Goal: Information Seeking & Learning: Check status

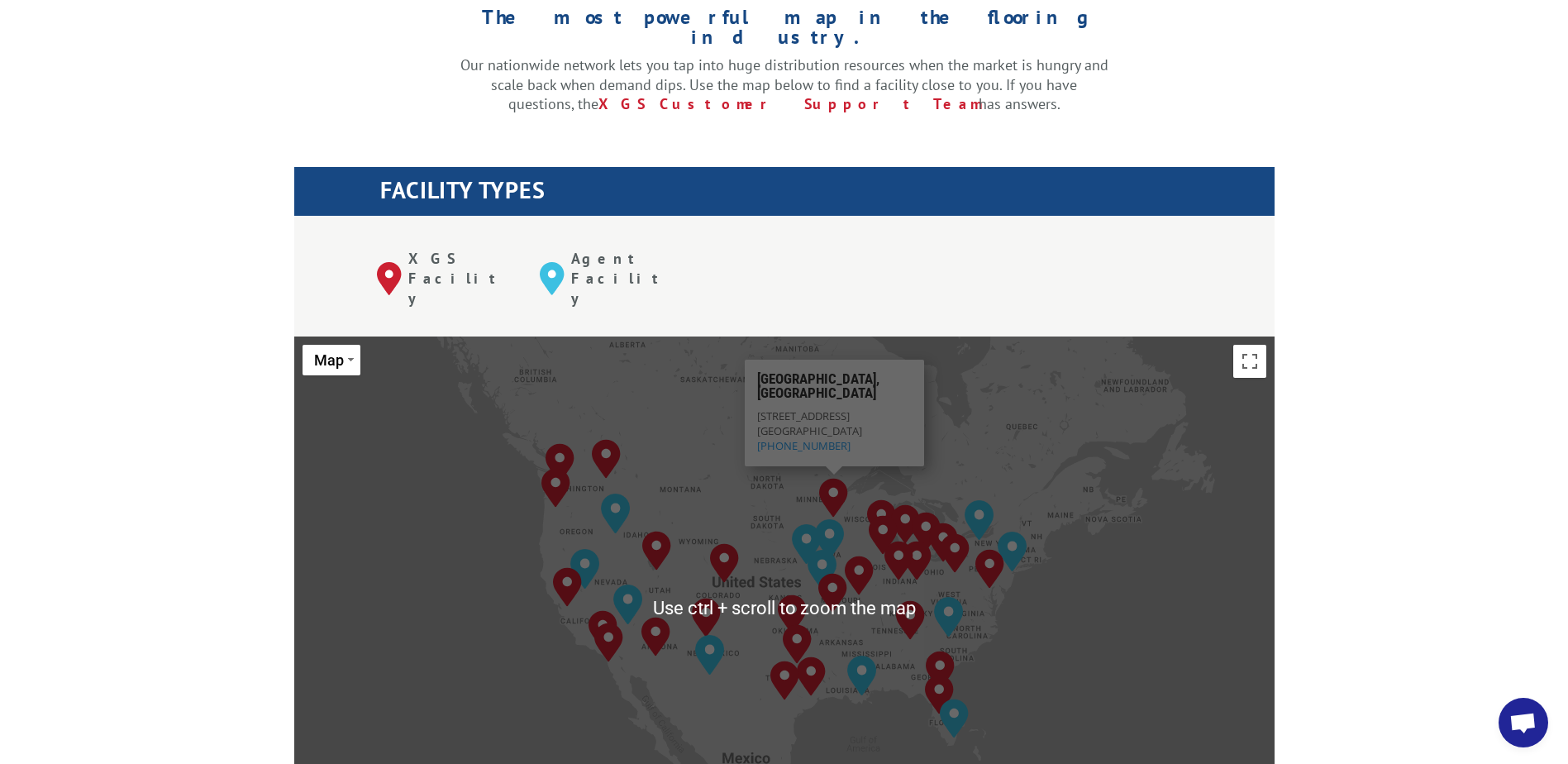
scroll to position [496, 0]
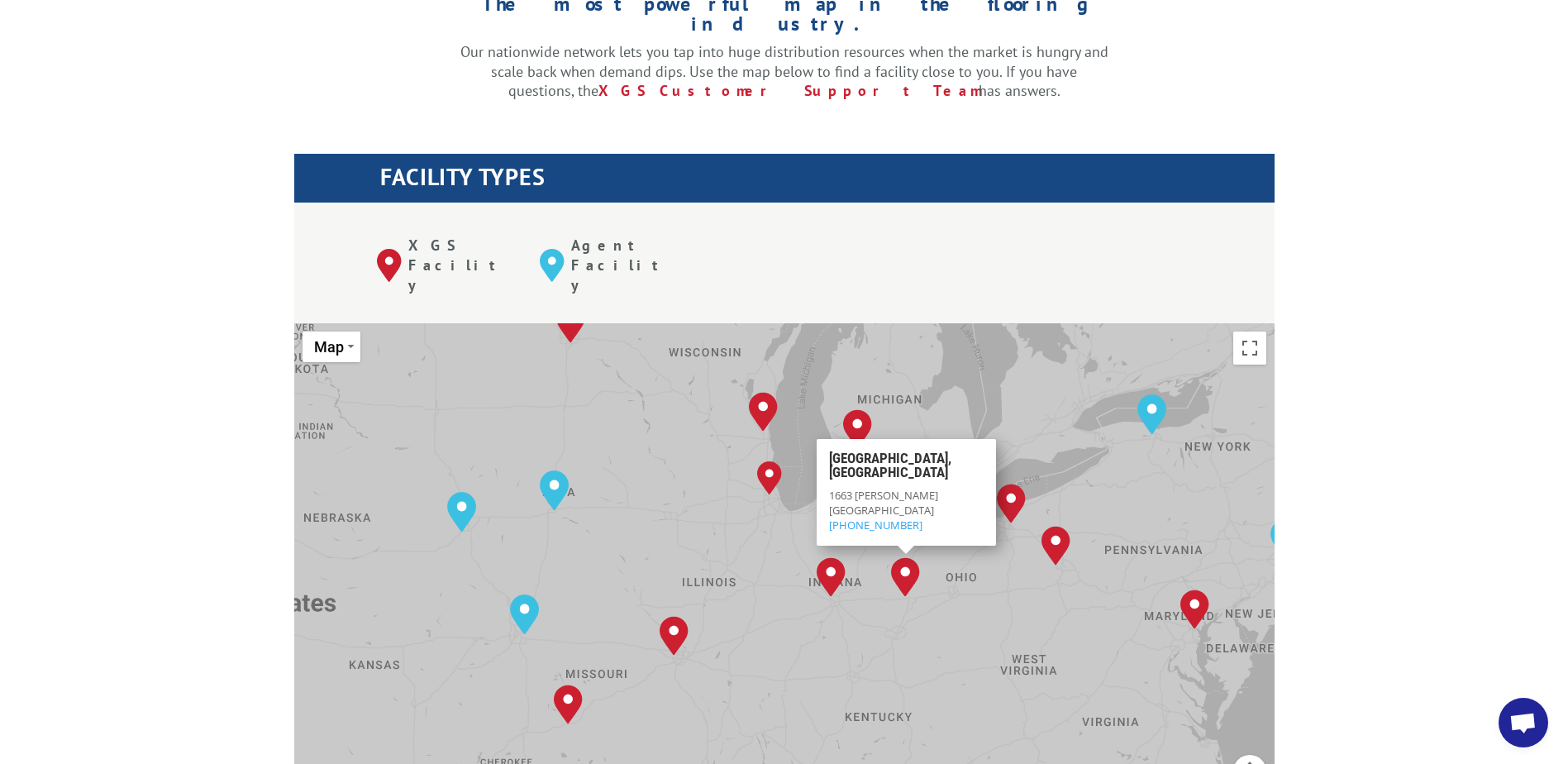
drag, startPoint x: 1149, startPoint y: 594, endPoint x: 932, endPoint y: 524, distance: 228.0
click at [932, 524] on div "[GEOGRAPHIC_DATA], [GEOGRAPHIC_DATA] [GEOGRAPHIC_DATA], [GEOGRAPHIC_DATA] [GEOG…" at bounding box center [784, 594] width 980 height 544
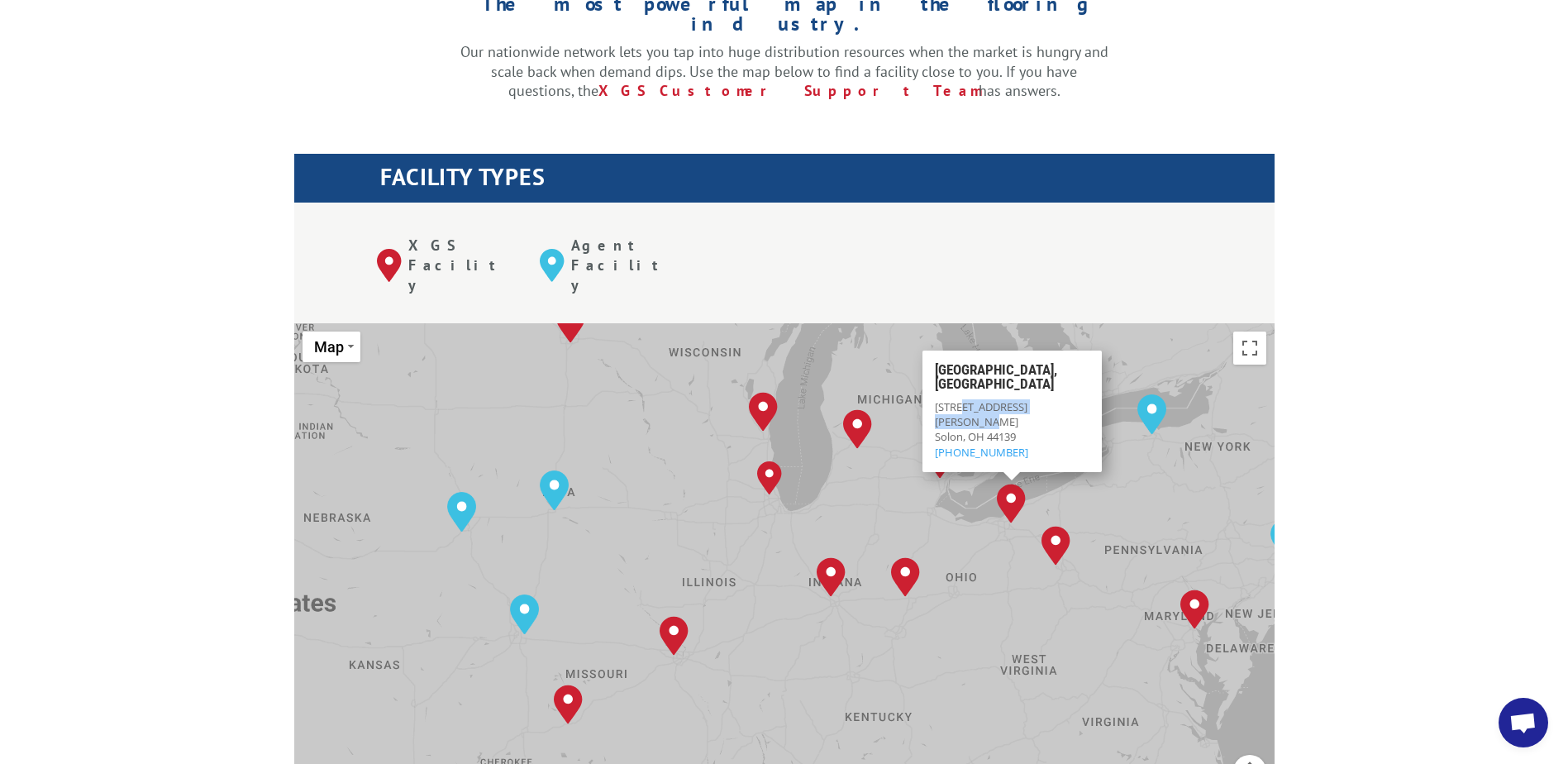
drag, startPoint x: 1073, startPoint y: 340, endPoint x: 965, endPoint y: 340, distance: 108.0
click at [965, 399] on p "[STREET_ADDRESS][PERSON_NAME] 800-267-3007" at bounding box center [1011, 429] width 154 height 60
copy p "[PERSON_NAME] Industrial Pkwy"
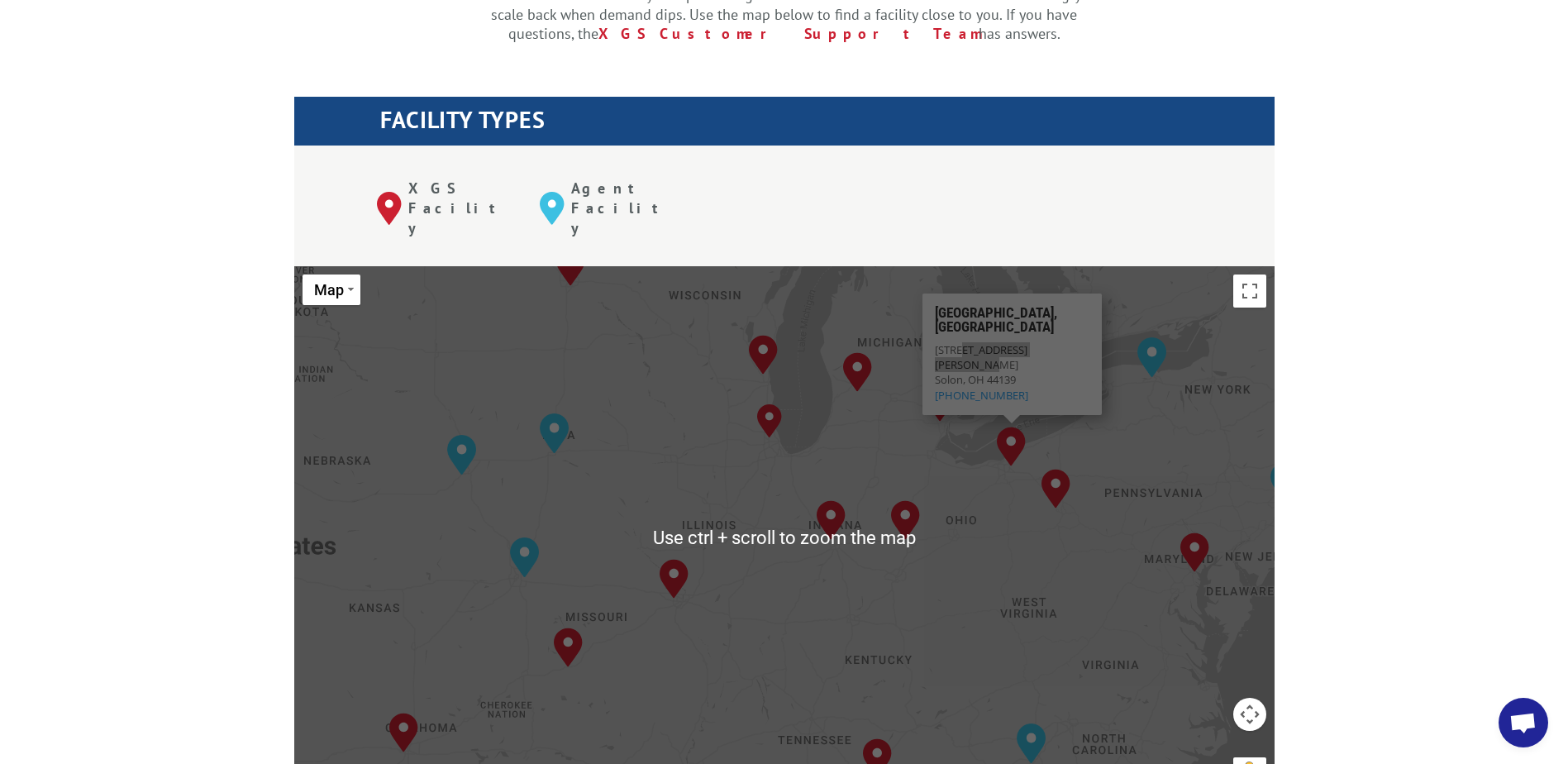
scroll to position [579, 0]
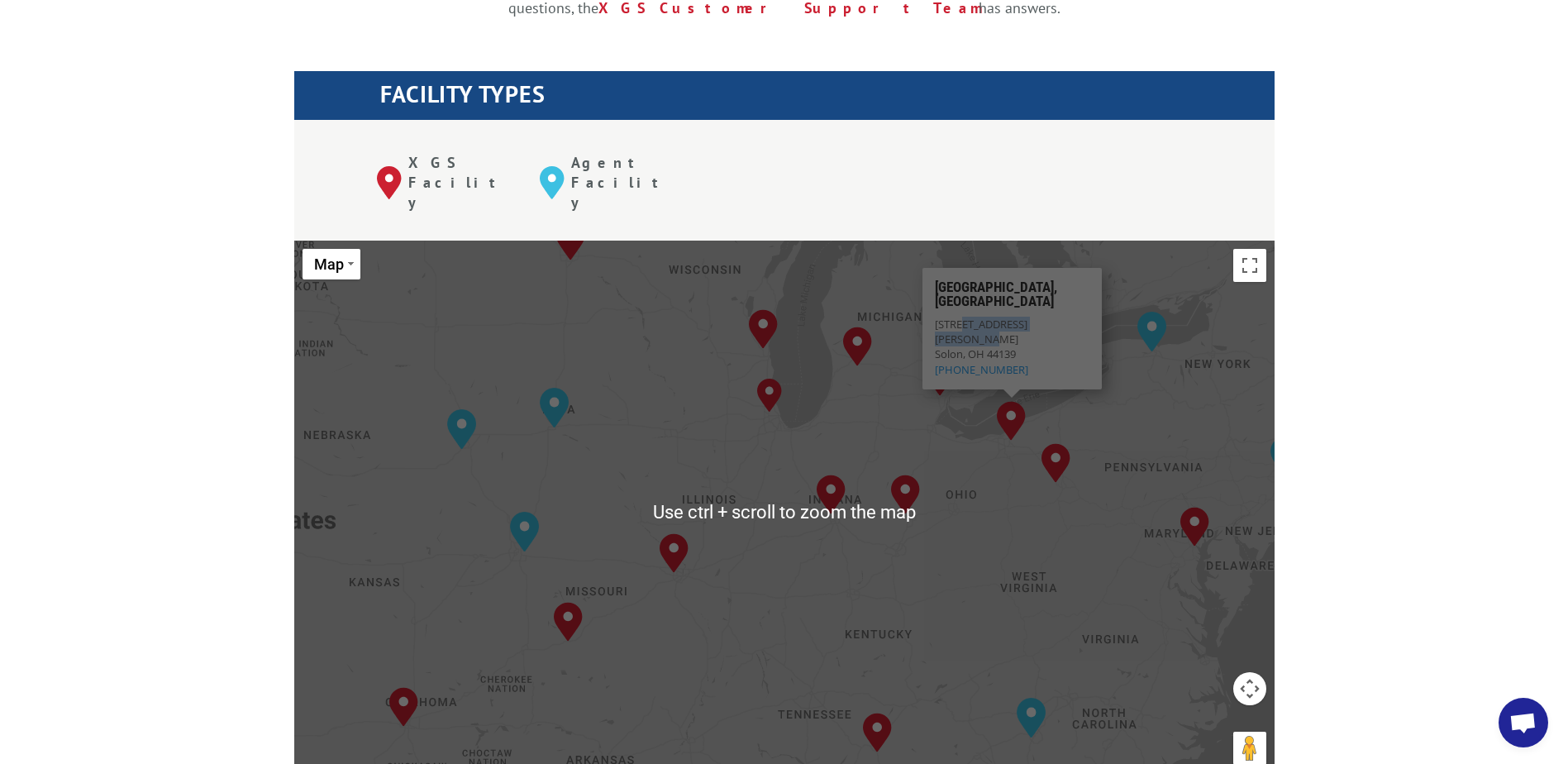
click at [1101, 421] on div "[GEOGRAPHIC_DATA], [GEOGRAPHIC_DATA] [GEOGRAPHIC_DATA], [GEOGRAPHIC_DATA] [GEOG…" at bounding box center [784, 512] width 980 height 544
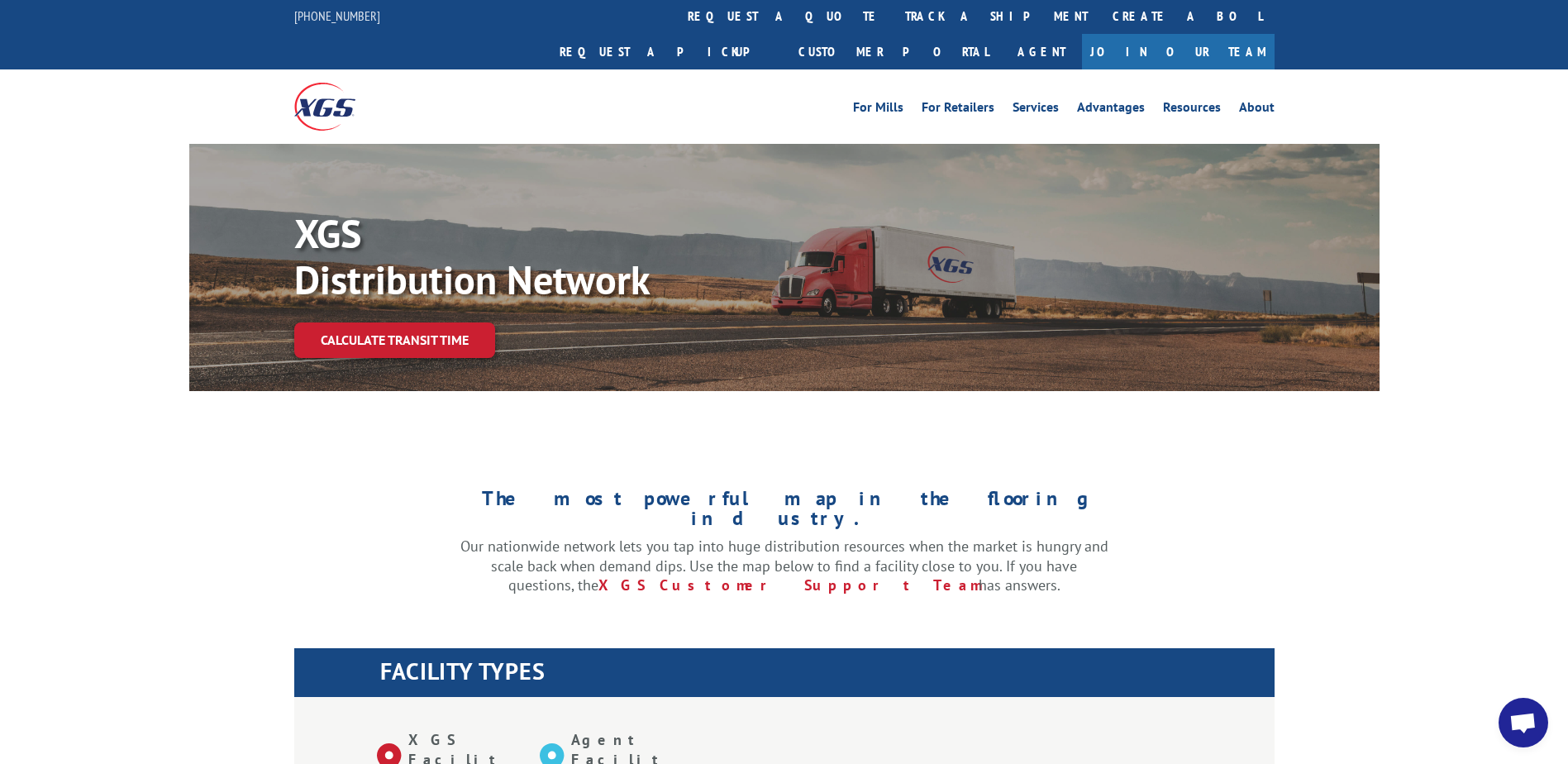
scroll to position [0, 0]
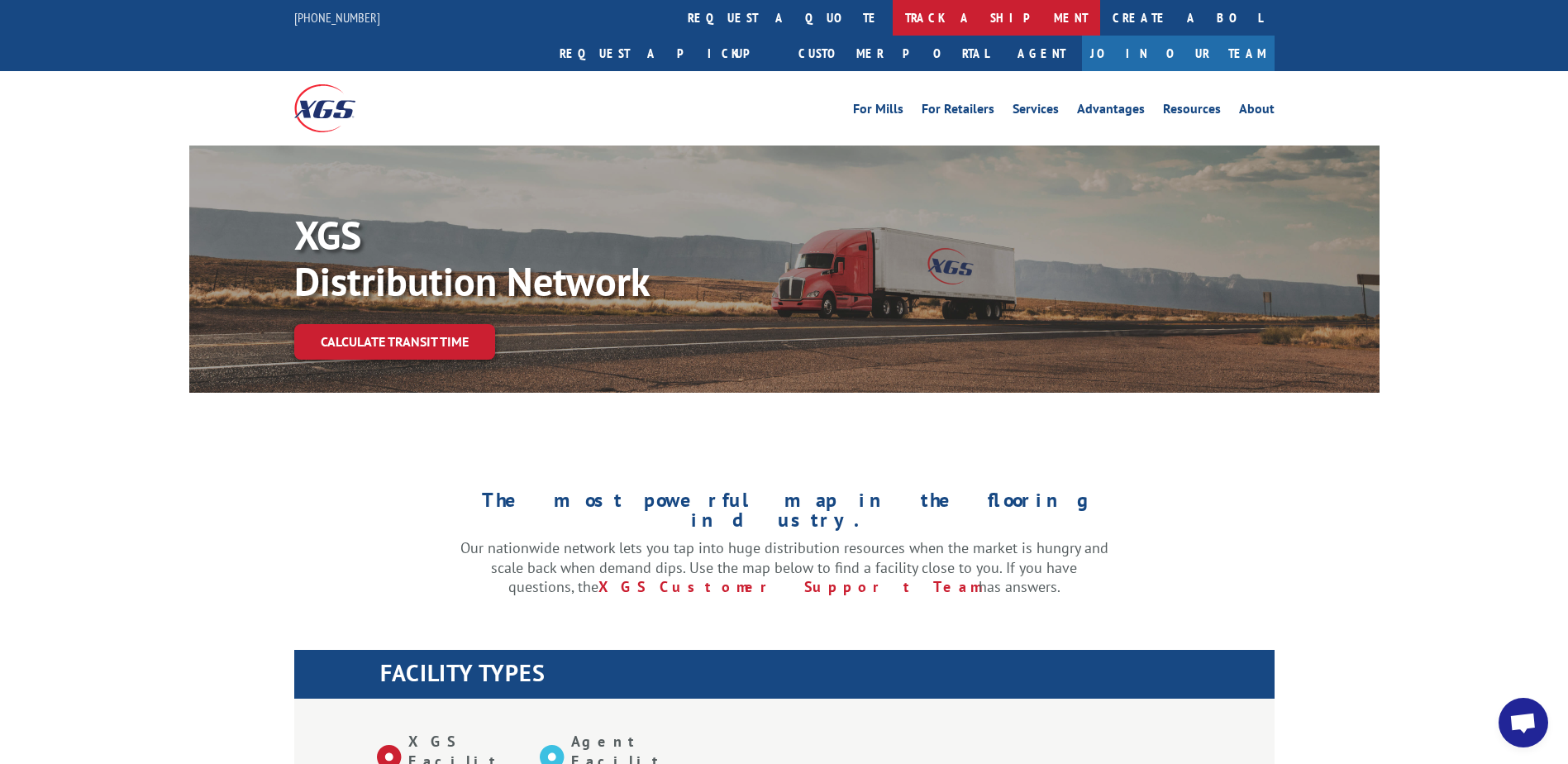
click at [893, 7] on link "track a shipment" at bounding box center [996, 17] width 208 height 35
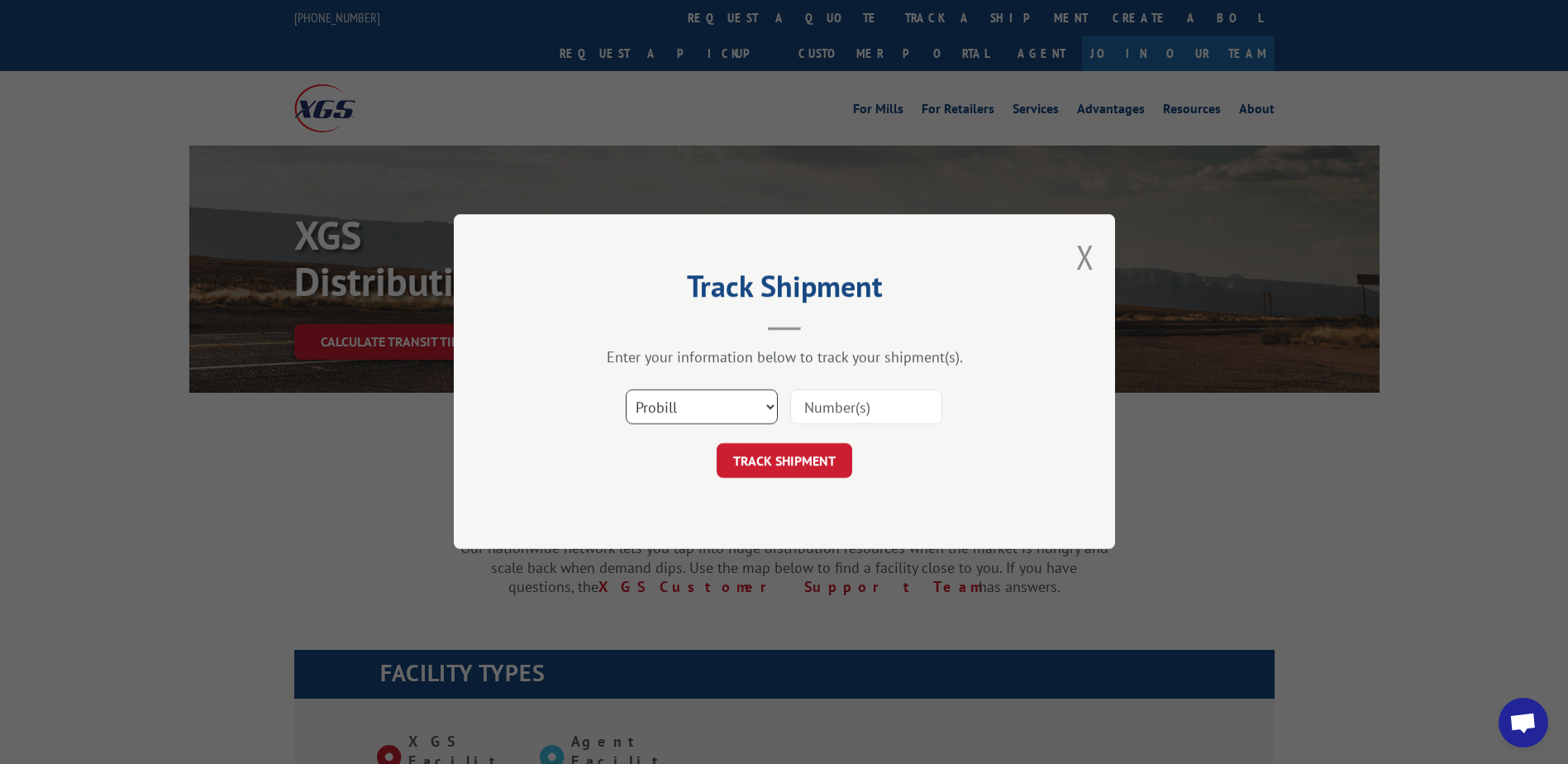
click at [685, 413] on select "Select category... Probill BOL PO" at bounding box center [702, 407] width 152 height 34
select select "bol"
click at [626, 390] on select "Select category... Probill BOL PO" at bounding box center [702, 407] width 152 height 34
click at [887, 410] on input at bounding box center [867, 407] width 152 height 34
paste input "Shipment 0002852724 / 1"
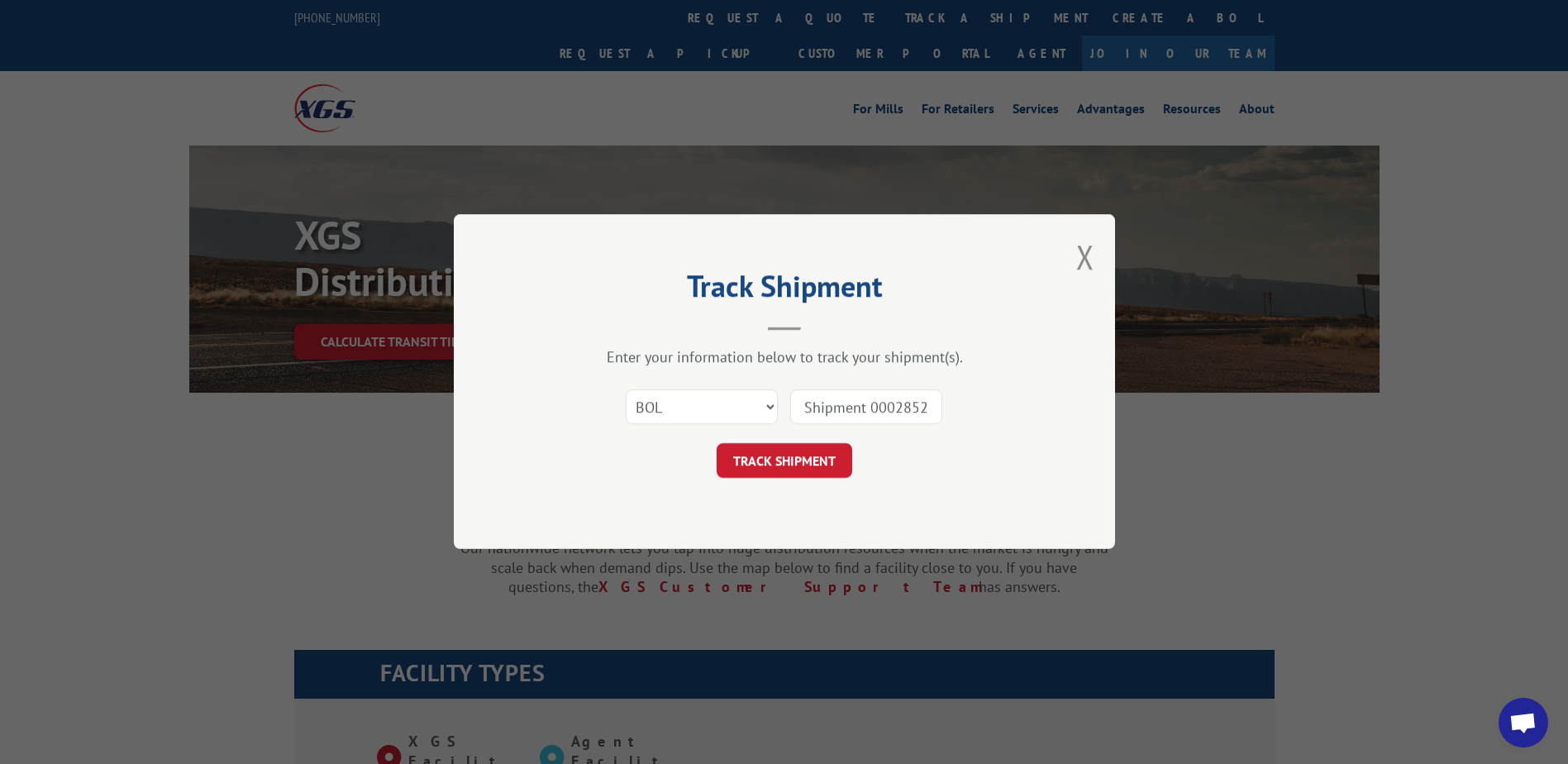
drag, startPoint x: 877, startPoint y: 407, endPoint x: 719, endPoint y: 395, distance: 158.5
click at [719, 395] on div "Select category... Probill BOL PO Shipment 0002852724" at bounding box center [784, 407] width 496 height 54
type input "2852724"
click at [765, 456] on button "TRACK SHIPMENT" at bounding box center [784, 461] width 135 height 34
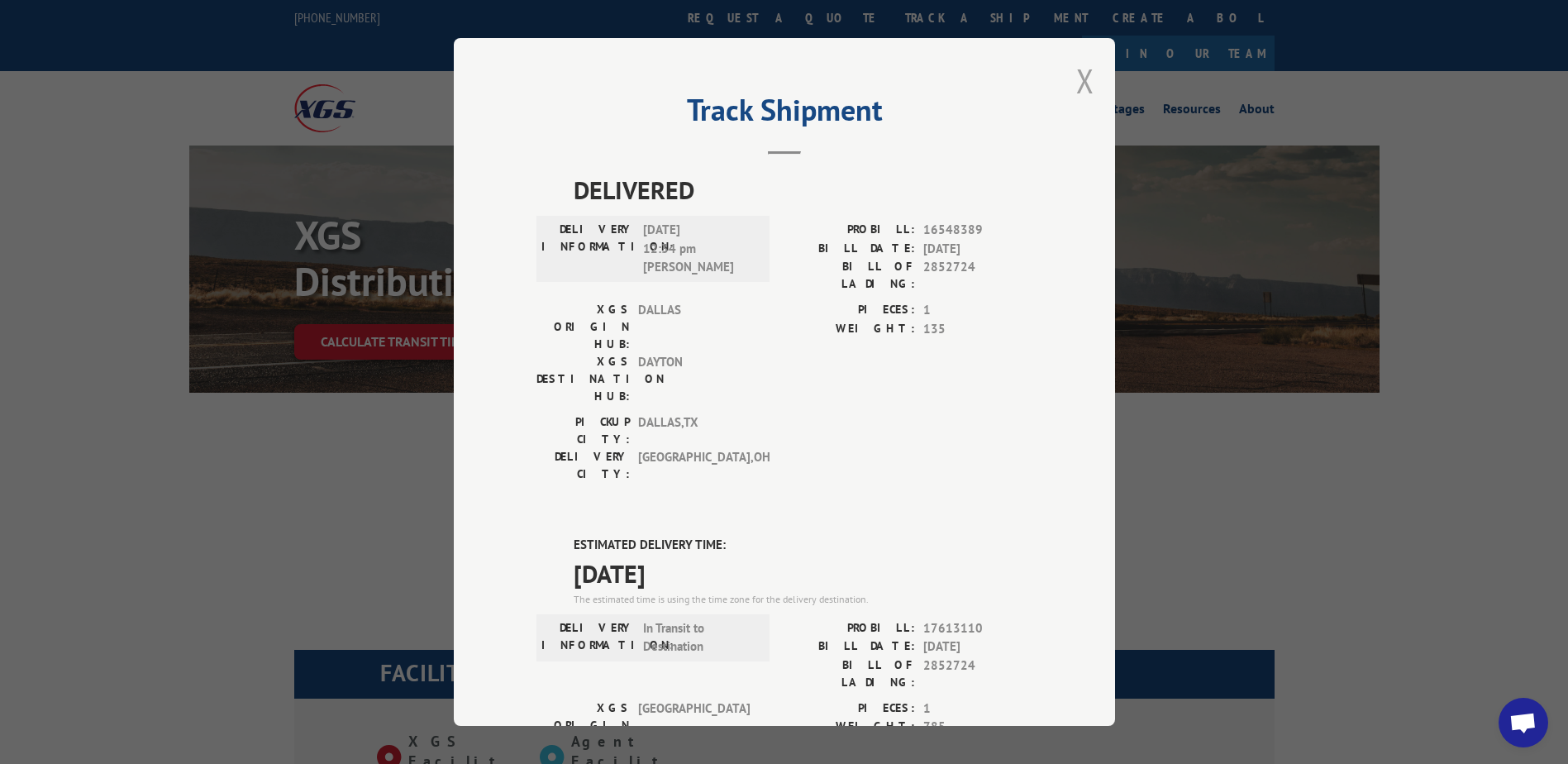
click at [1076, 83] on button "Close modal" at bounding box center [1085, 81] width 18 height 44
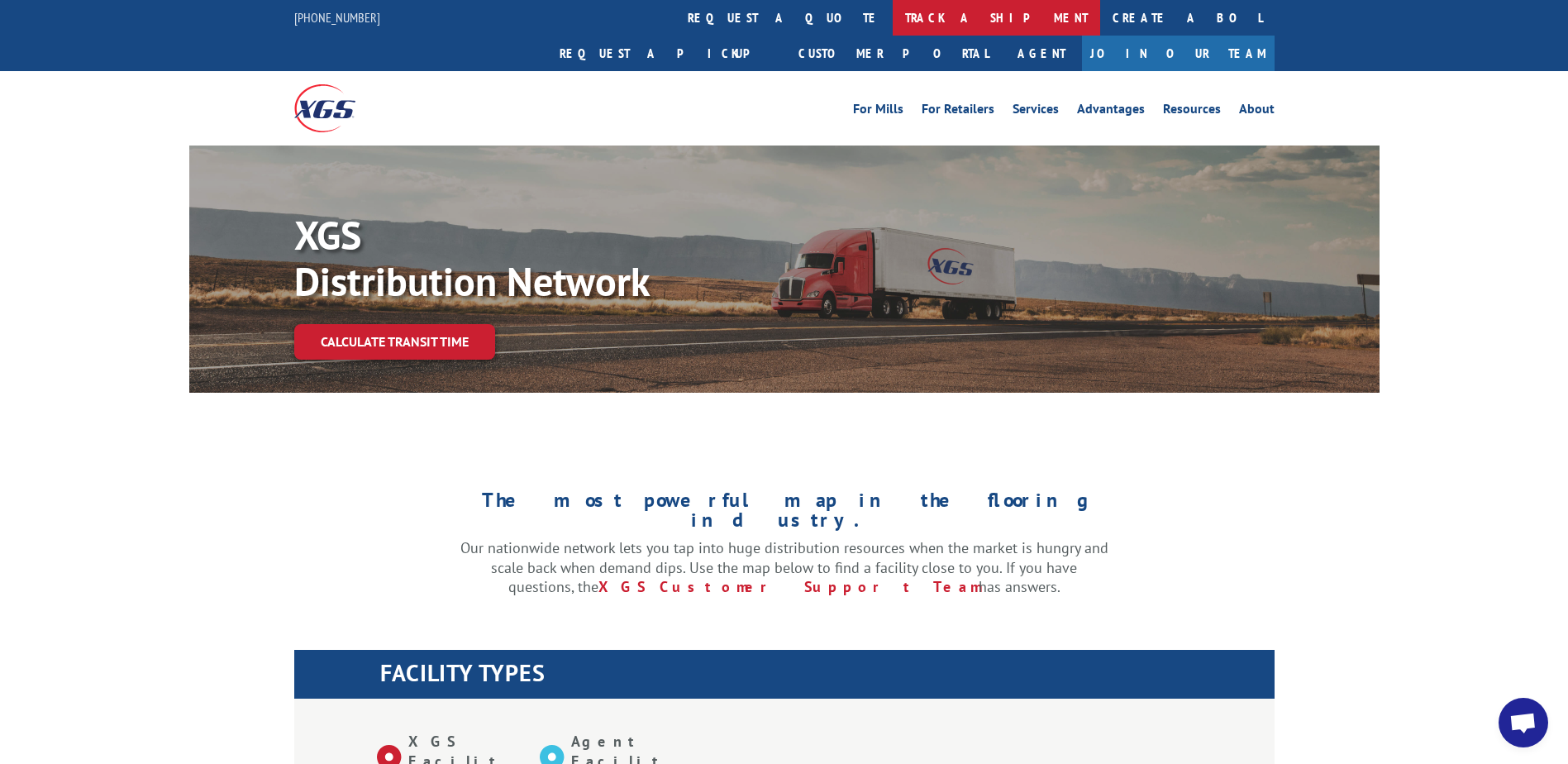
click at [893, 10] on link "track a shipment" at bounding box center [996, 17] width 208 height 35
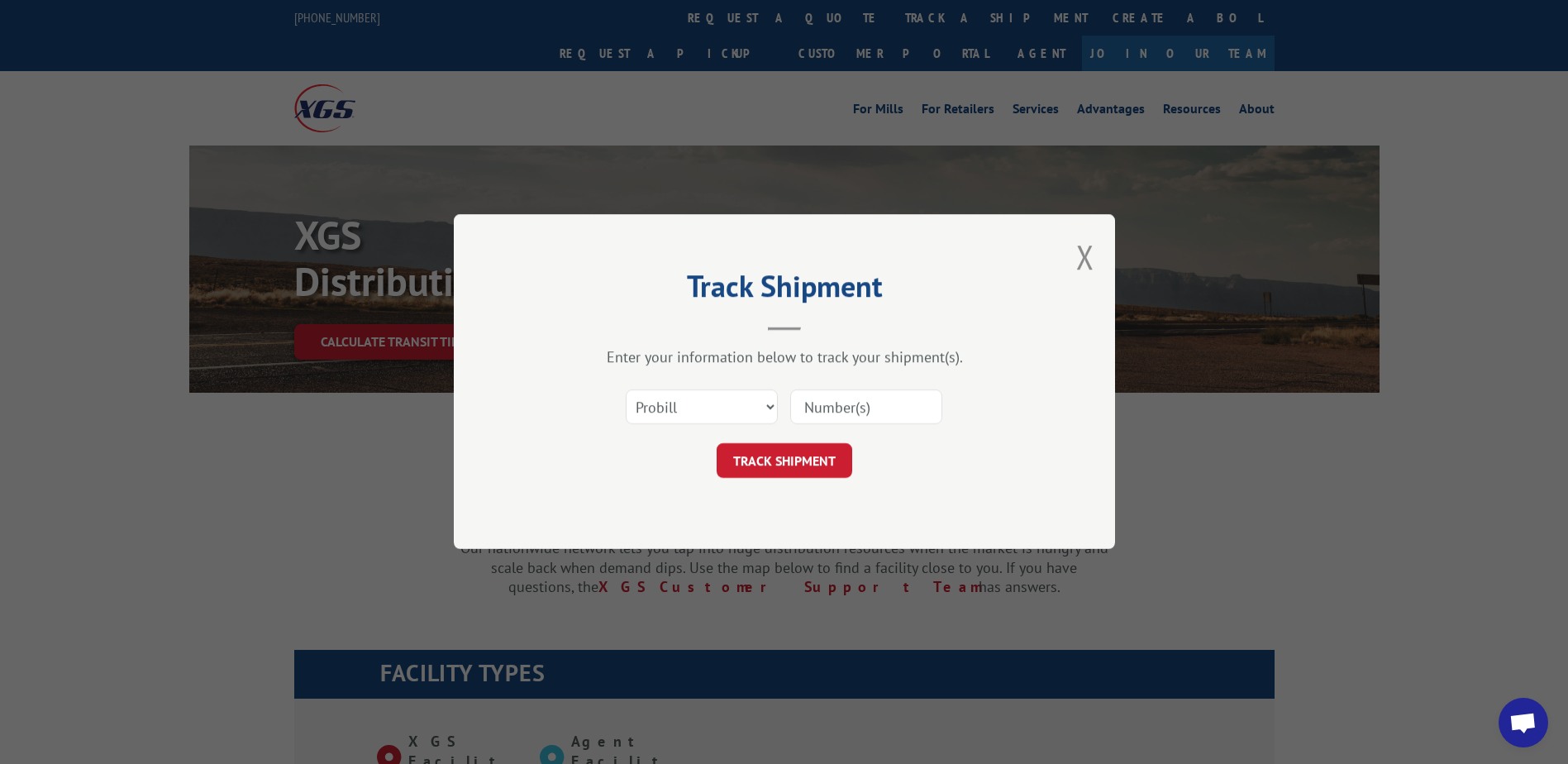
click at [690, 382] on div "Select category... Probill BOL PO" at bounding box center [784, 407] width 496 height 54
click at [689, 413] on select "Select category... Probill BOL PO" at bounding box center [702, 407] width 152 height 34
select select "bol"
click at [626, 390] on select "Select category... Probill BOL PO" at bounding box center [702, 407] width 152 height 34
click at [845, 415] on input at bounding box center [867, 407] width 152 height 34
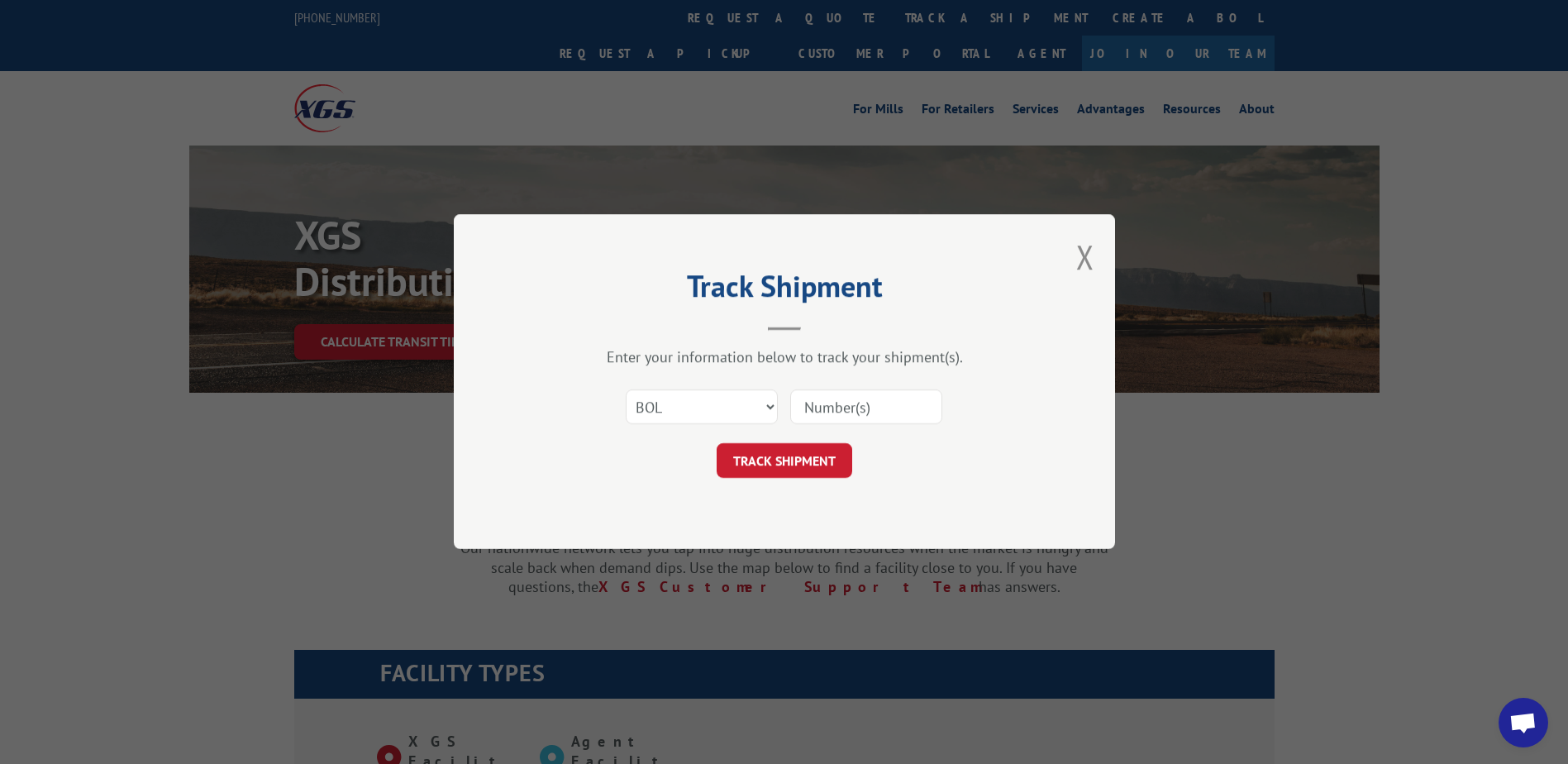
paste input "Shipment 0002852725 / 1"
drag, startPoint x: 874, startPoint y: 408, endPoint x: 740, endPoint y: 406, distance: 134.0
click at [740, 406] on div "Select category... Probill BOL PO Shipment 0002852725" at bounding box center [784, 407] width 496 height 54
type input "2852725"
click at [765, 457] on button "TRACK SHIPMENT" at bounding box center [784, 461] width 135 height 34
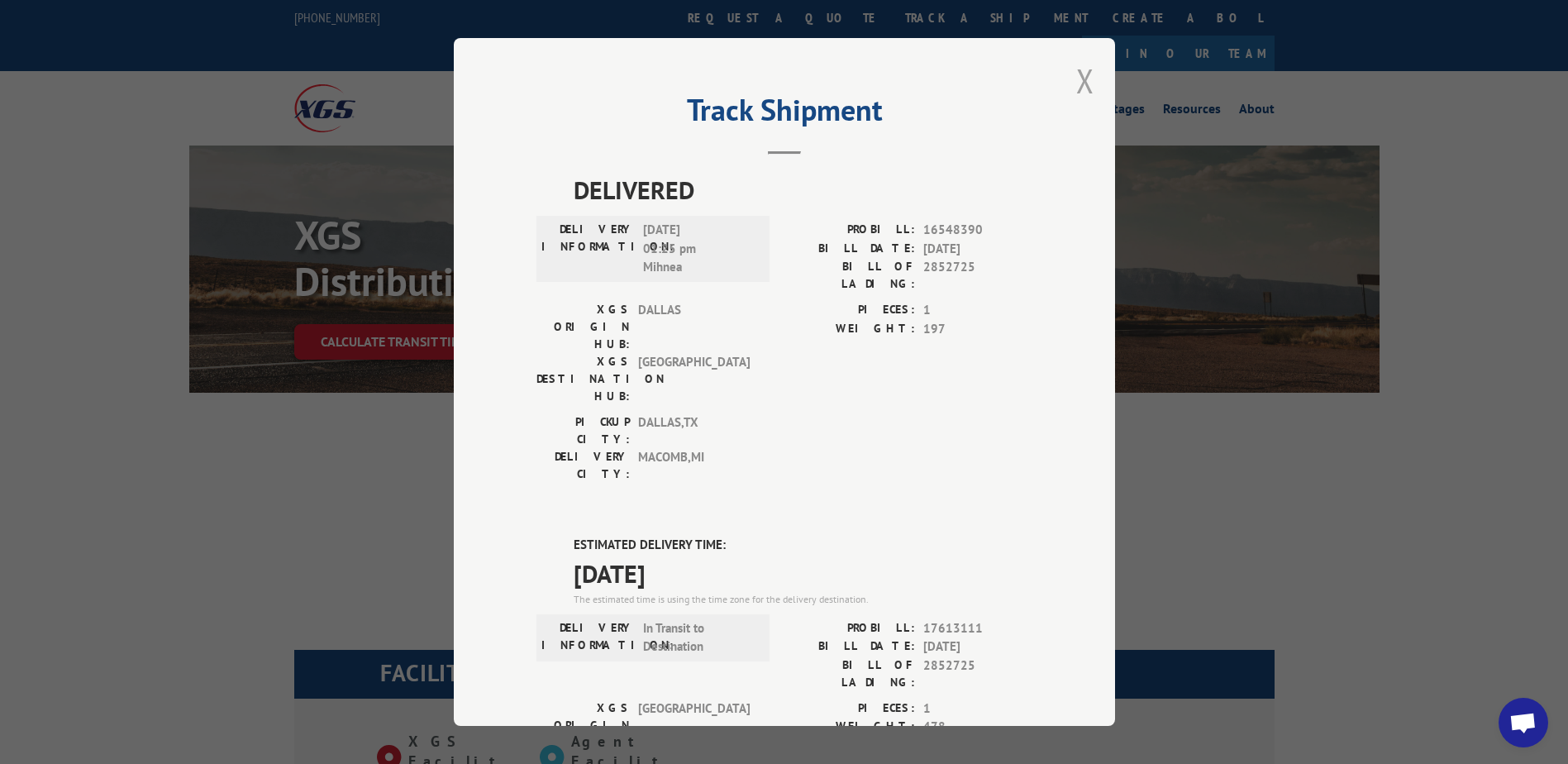
click at [1085, 88] on button "Close modal" at bounding box center [1085, 81] width 18 height 44
